Goal: Navigation & Orientation: Find specific page/section

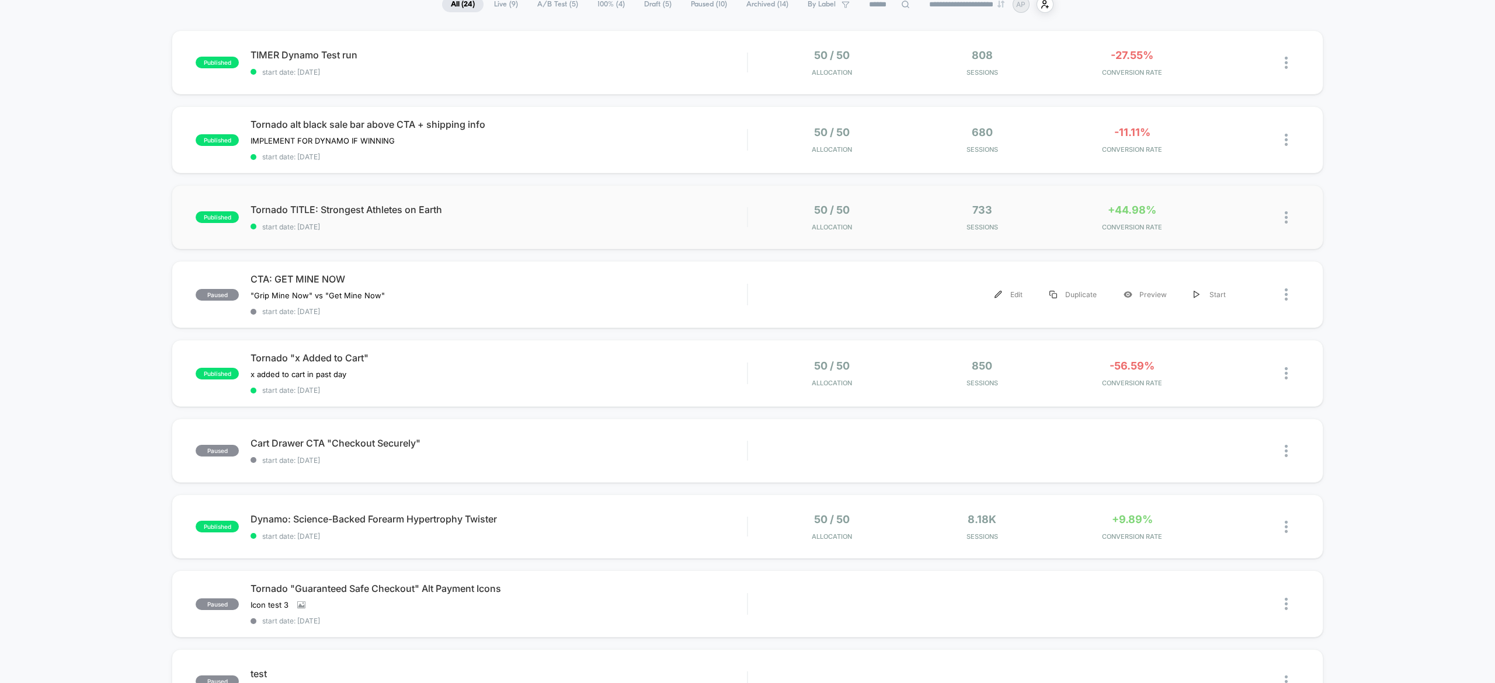
scroll to position [125, 0]
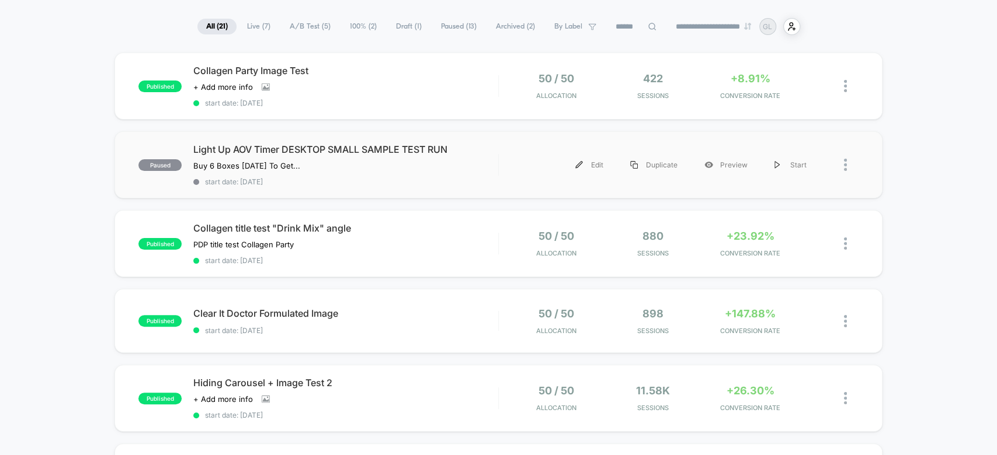
scroll to position [61, 0]
